Goal: Use online tool/utility: Utilize a website feature to perform a specific function

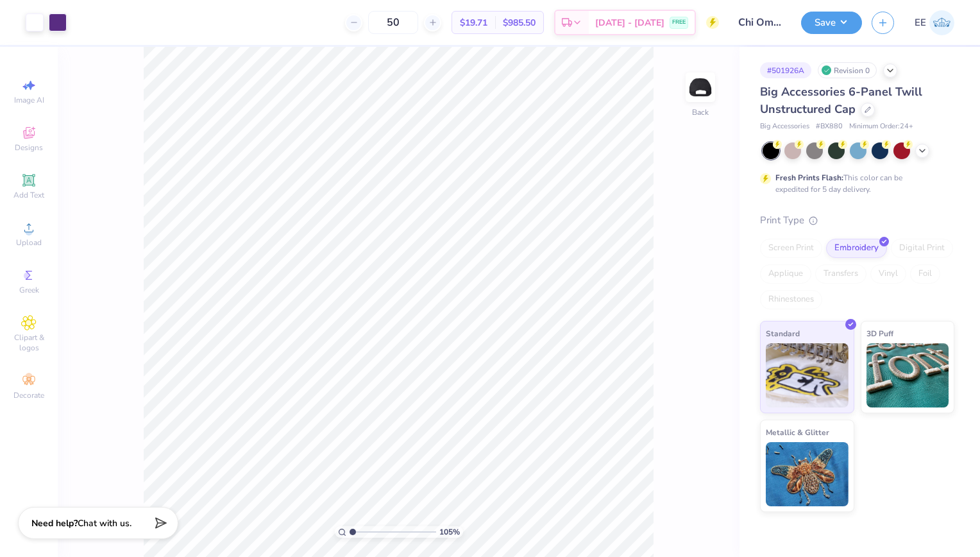
type input "1"
click at [819, 23] on button "Save" at bounding box center [831, 21] width 61 height 22
click at [799, 24] on div "Art colors 50 $19.71 Per Item $985.50 Total Est. Delivery [DATE] - [DATE] FREE …" at bounding box center [490, 22] width 980 height 45
click at [852, 19] on button "Save" at bounding box center [831, 21] width 61 height 22
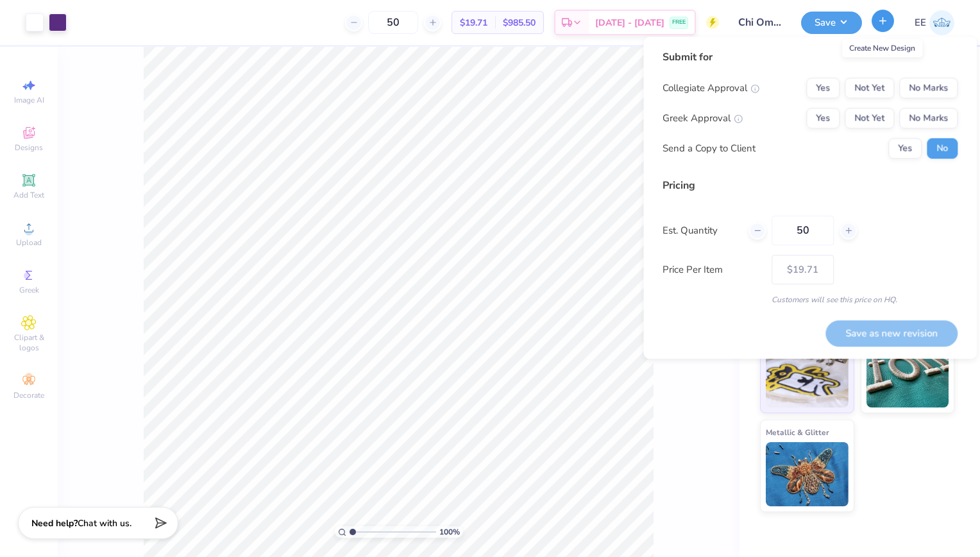
click at [879, 15] on icon "button" at bounding box center [882, 20] width 11 height 11
type input "– –"
type input "$NaN"
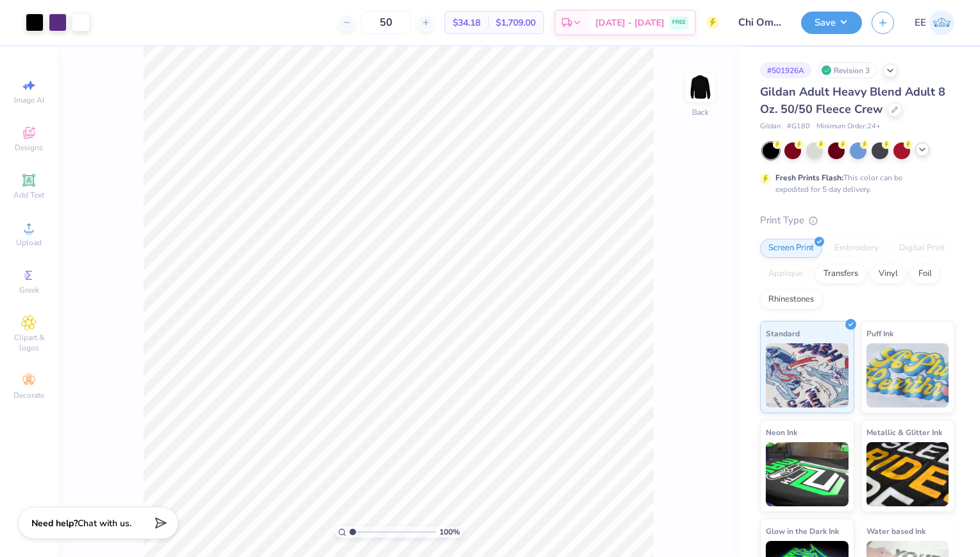
click at [926, 151] on icon at bounding box center [922, 149] width 10 height 10
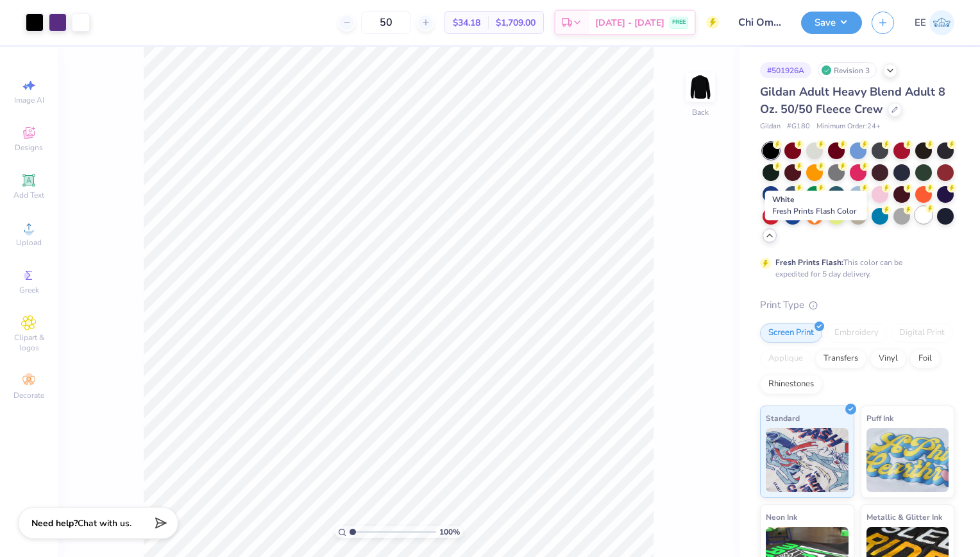
click at [915, 223] on div at bounding box center [923, 215] width 17 height 17
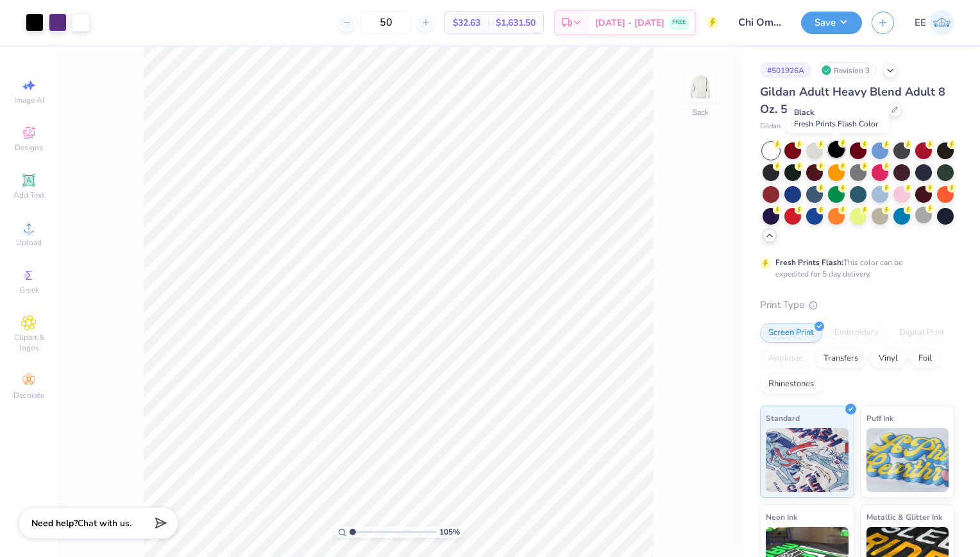
click at [833, 146] on div at bounding box center [836, 149] width 17 height 17
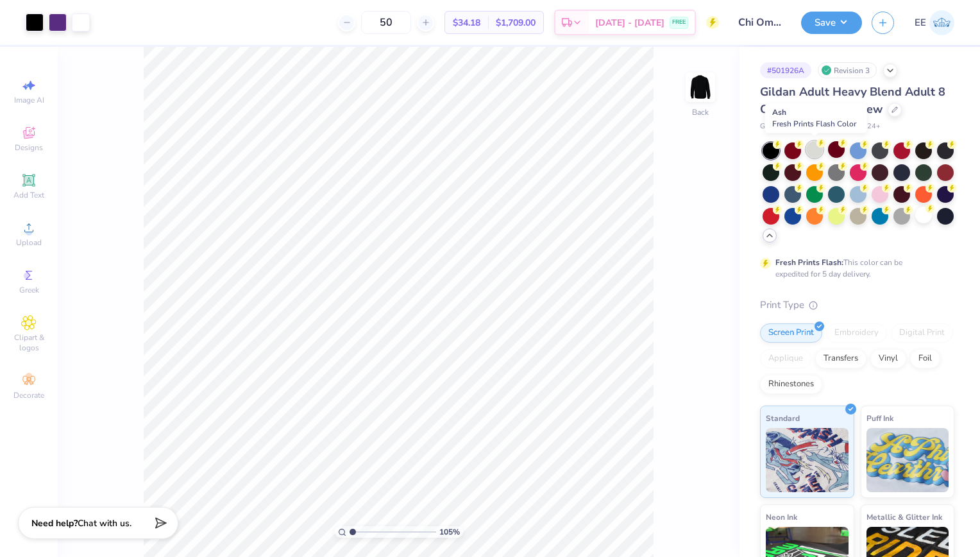
click at [816, 150] on div at bounding box center [814, 149] width 17 height 17
click at [837, 18] on button "Save" at bounding box center [831, 21] width 61 height 22
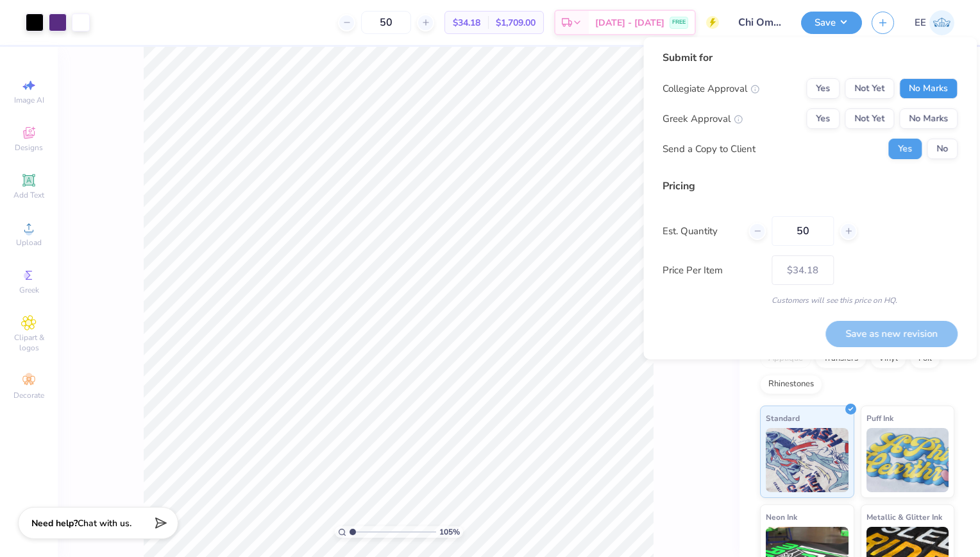
click at [920, 91] on button "No Marks" at bounding box center [928, 88] width 58 height 21
click at [824, 86] on button "Yes" at bounding box center [822, 88] width 33 height 21
click at [825, 114] on button "Yes" at bounding box center [822, 118] width 33 height 21
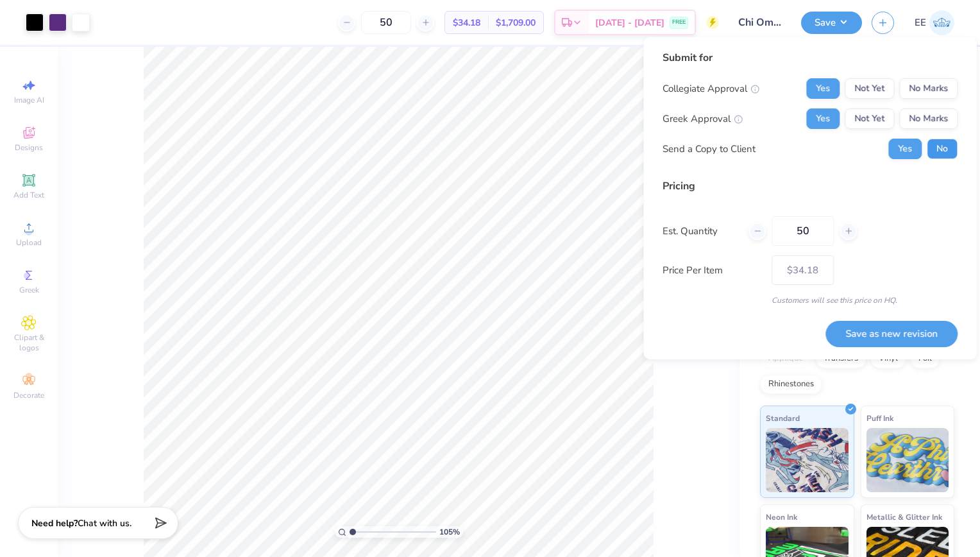
click at [945, 148] on button "No" at bounding box center [942, 149] width 31 height 21
type input "1.05479359010768"
click at [863, 334] on button "Save as new revision" at bounding box center [891, 334] width 132 height 26
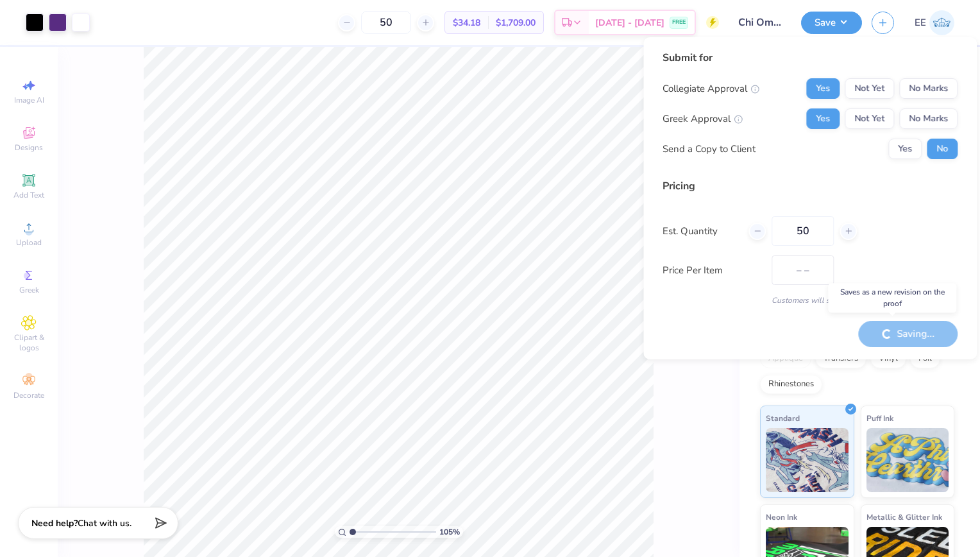
type input "$34.18"
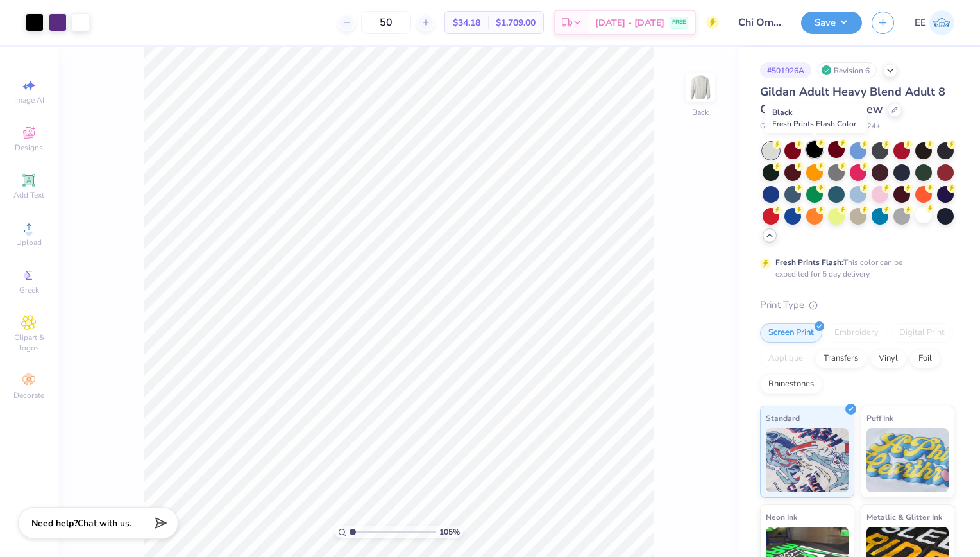
click at [782, 145] on circle at bounding box center [777, 144] width 9 height 9
click at [831, 15] on button "Save" at bounding box center [831, 21] width 61 height 22
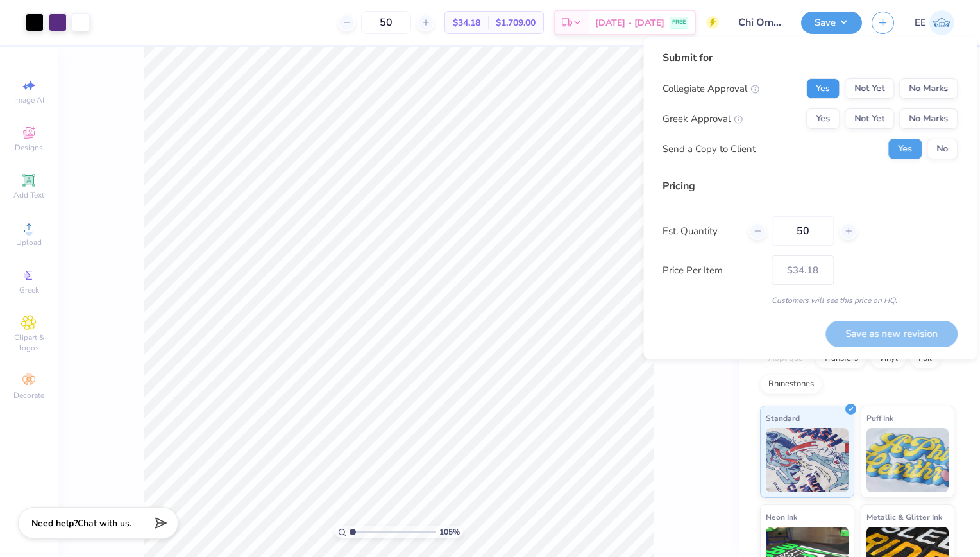
click at [821, 87] on button "Yes" at bounding box center [822, 88] width 33 height 21
click at [824, 115] on button "Yes" at bounding box center [822, 118] width 33 height 21
click at [944, 153] on button "No" at bounding box center [942, 149] width 31 height 21
type input "1.05479359010768"
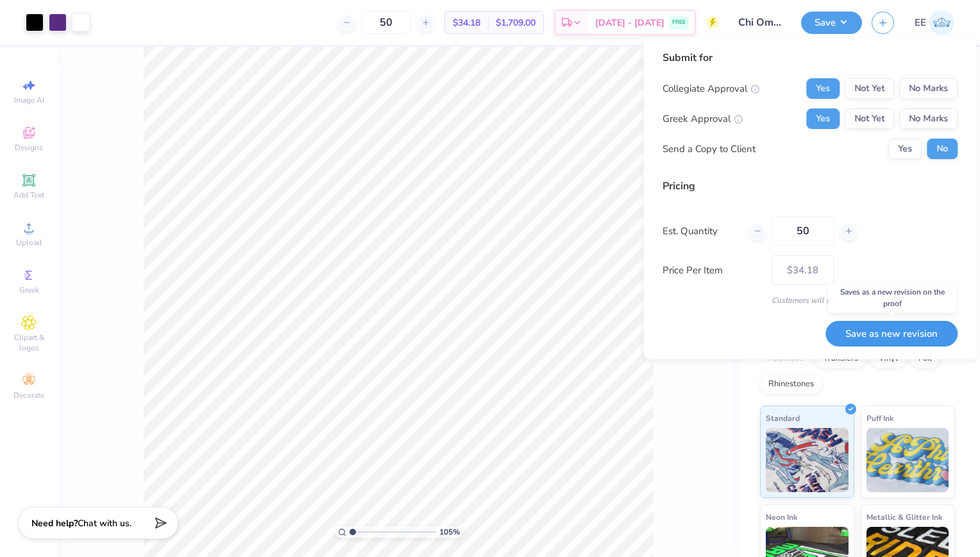
click at [846, 332] on button "Save as new revision" at bounding box center [891, 334] width 132 height 26
type input "$34.18"
type input "1.05479359010768"
